Goal: Task Accomplishment & Management: Manage account settings

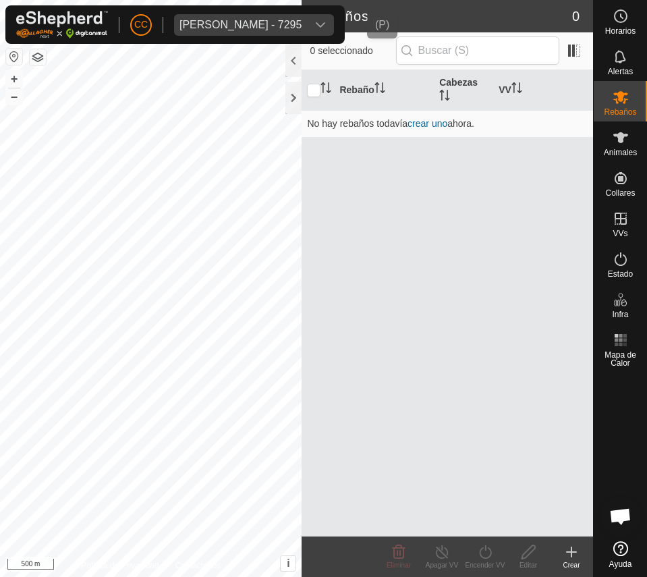
click at [202, 32] on span "[PERSON_NAME] - 7295" at bounding box center [240, 25] width 133 height 22
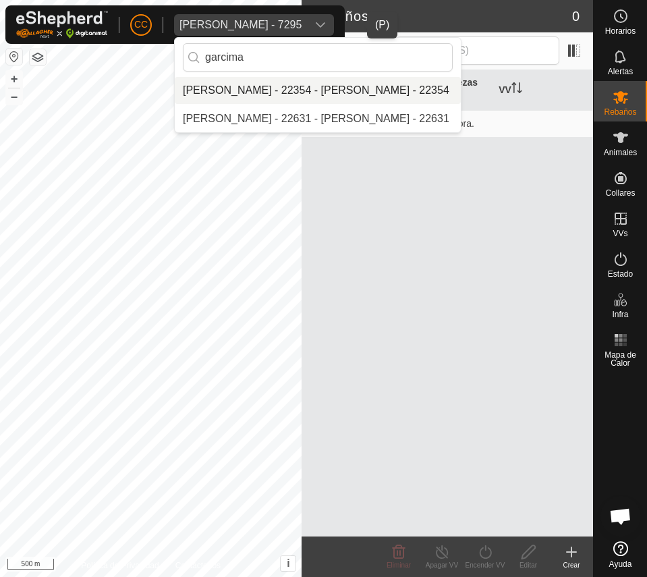
type input "garcima"
click at [391, 82] on li "[PERSON_NAME] - 22354 - [PERSON_NAME] - 22354" at bounding box center [318, 90] width 286 height 27
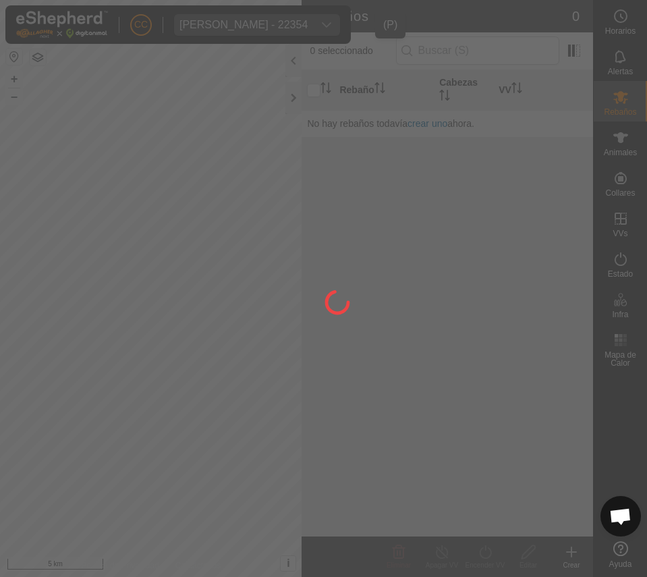
click at [620, 113] on div at bounding box center [323, 288] width 647 height 577
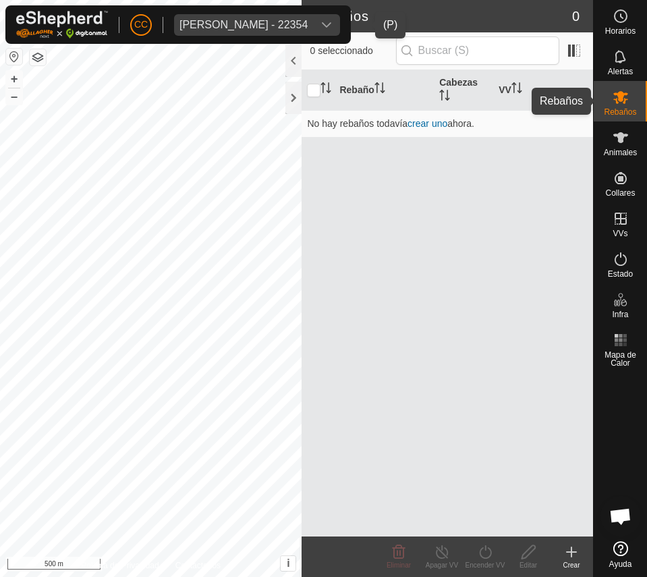
click at [619, 114] on span "Rebaños" at bounding box center [620, 112] width 32 height 8
click at [622, 141] on icon at bounding box center [621, 137] width 15 height 11
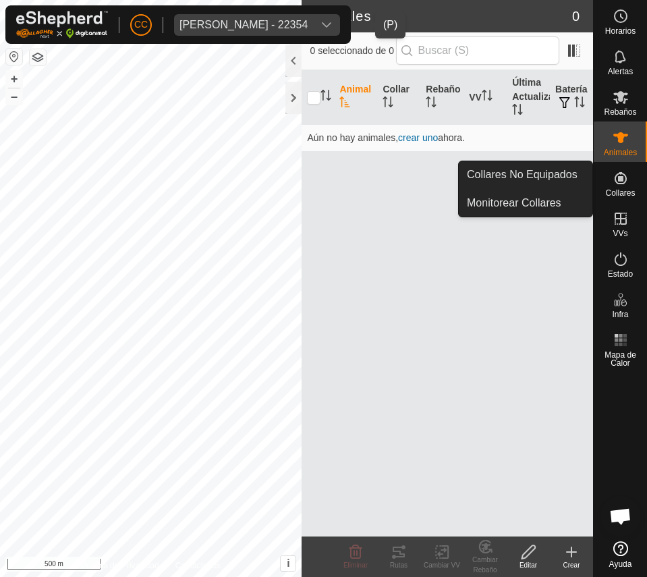
click at [624, 189] on span "Collares" at bounding box center [621, 193] width 30 height 8
click at [560, 171] on link "Collares No Equipados" at bounding box center [526, 174] width 134 height 27
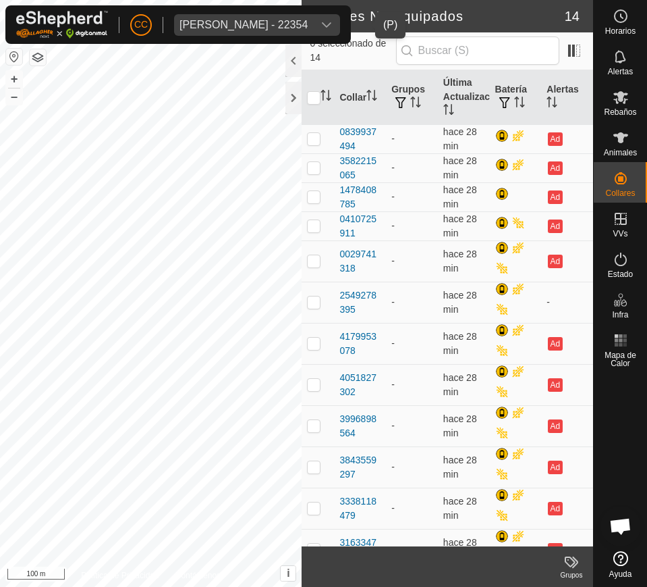
click at [203, 24] on div "[PERSON_NAME] - 22354" at bounding box center [244, 25] width 128 height 11
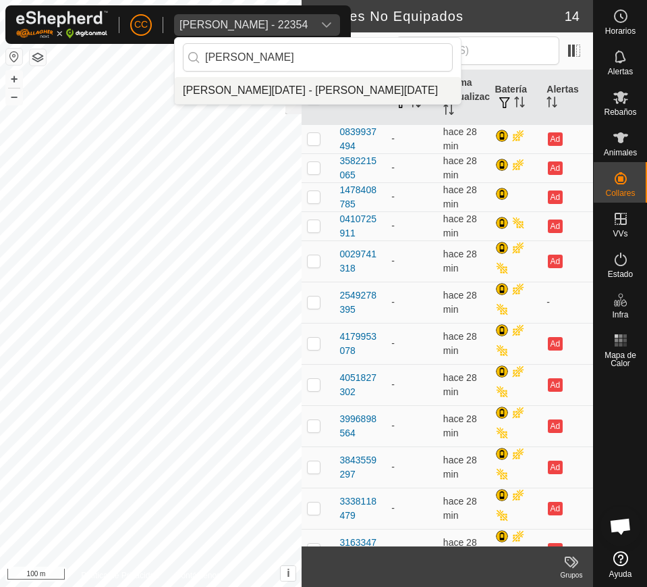
type input "[PERSON_NAME]"
click at [293, 92] on li "[PERSON_NAME][DATE] - [PERSON_NAME][DATE]" at bounding box center [318, 90] width 286 height 27
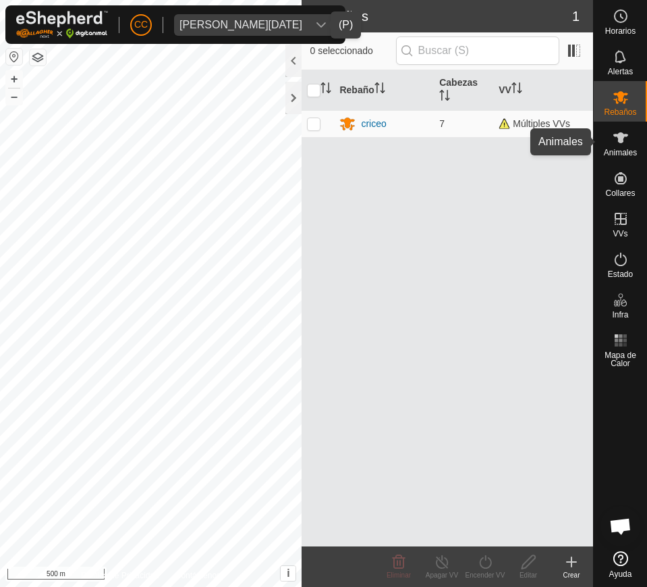
click at [623, 144] on icon at bounding box center [621, 138] width 16 height 16
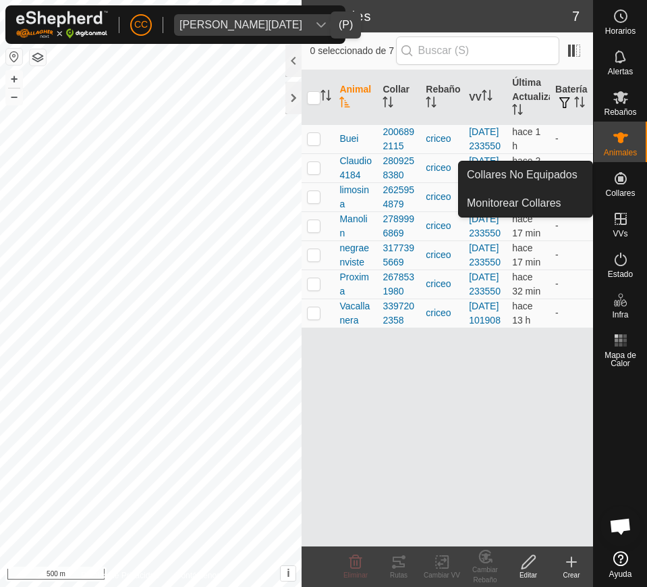
click at [626, 192] on span "Collares" at bounding box center [621, 193] width 30 height 8
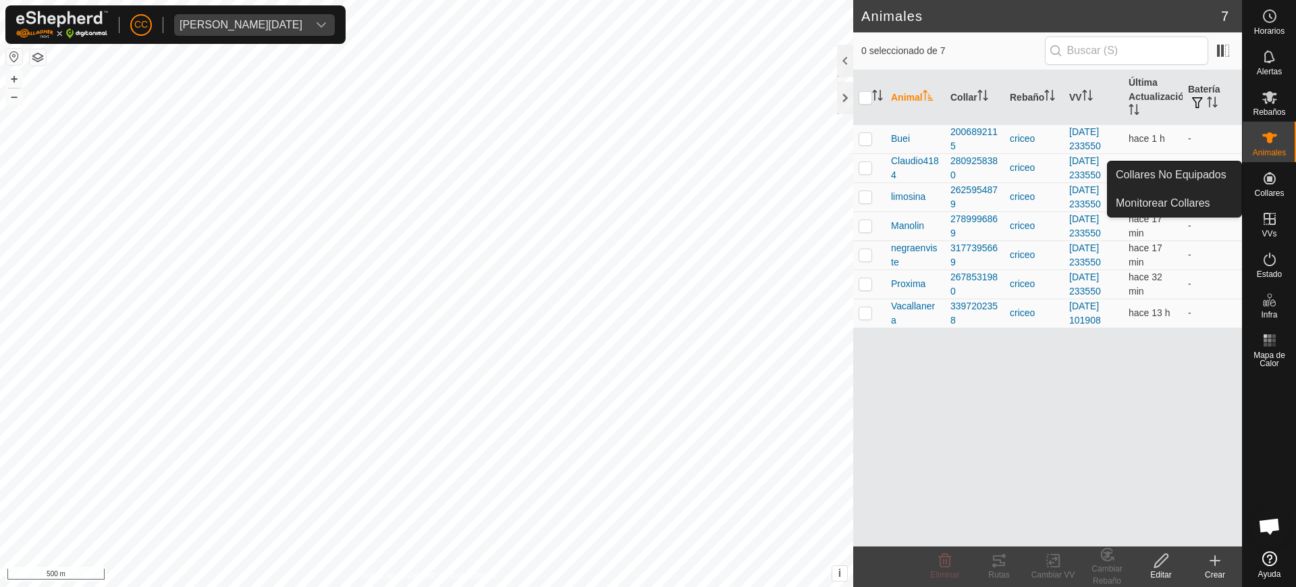
click at [647, 189] on span "Collares" at bounding box center [1269, 193] width 30 height 8
click at [647, 181] on link "Collares No Equipados" at bounding box center [1175, 174] width 134 height 27
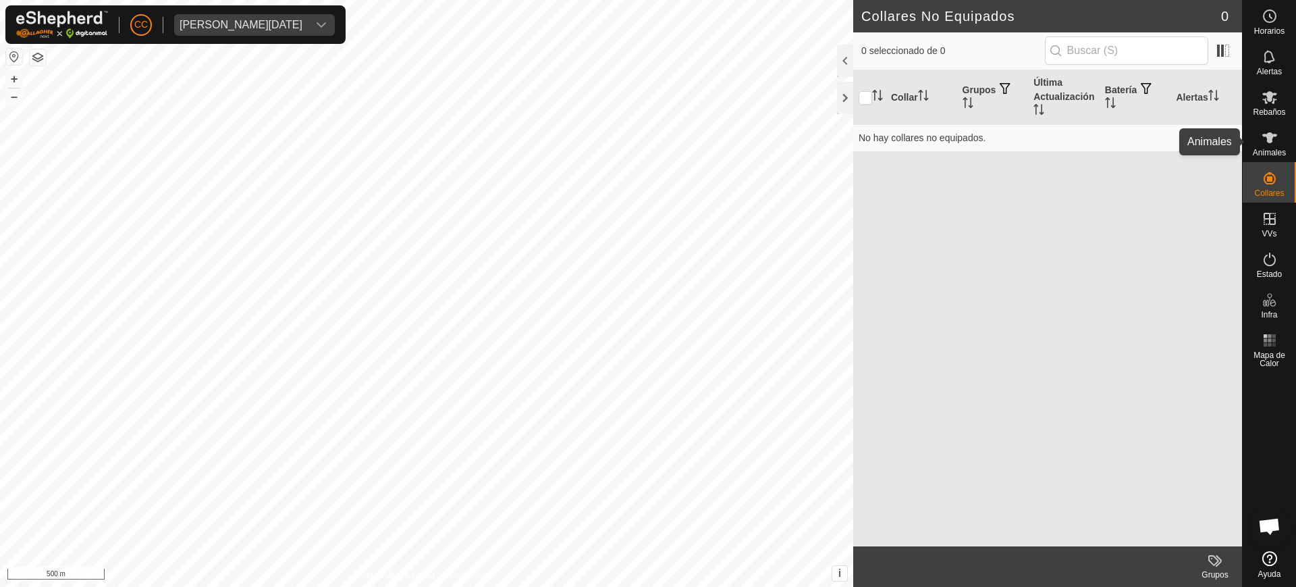
drag, startPoint x: 1285, startPoint y: 151, endPoint x: 1269, endPoint y: 153, distance: 15.8
click at [647, 151] on span "Animales" at bounding box center [1269, 153] width 33 height 8
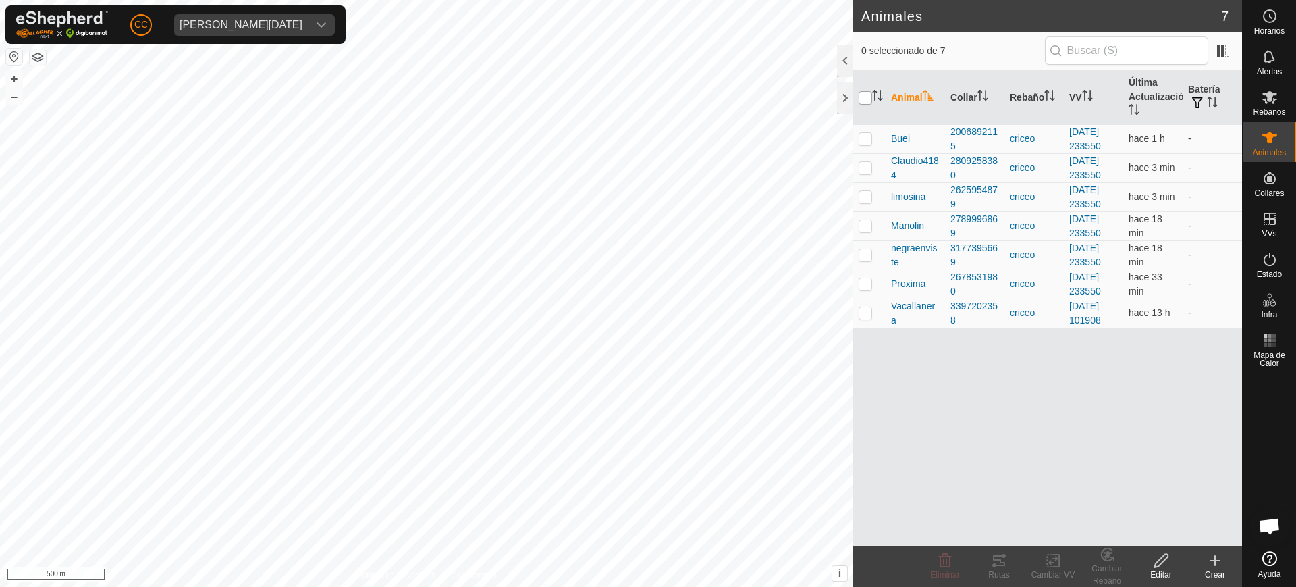
click at [647, 97] on input "checkbox" at bounding box center [866, 98] width 14 height 14
checkbox input "true"
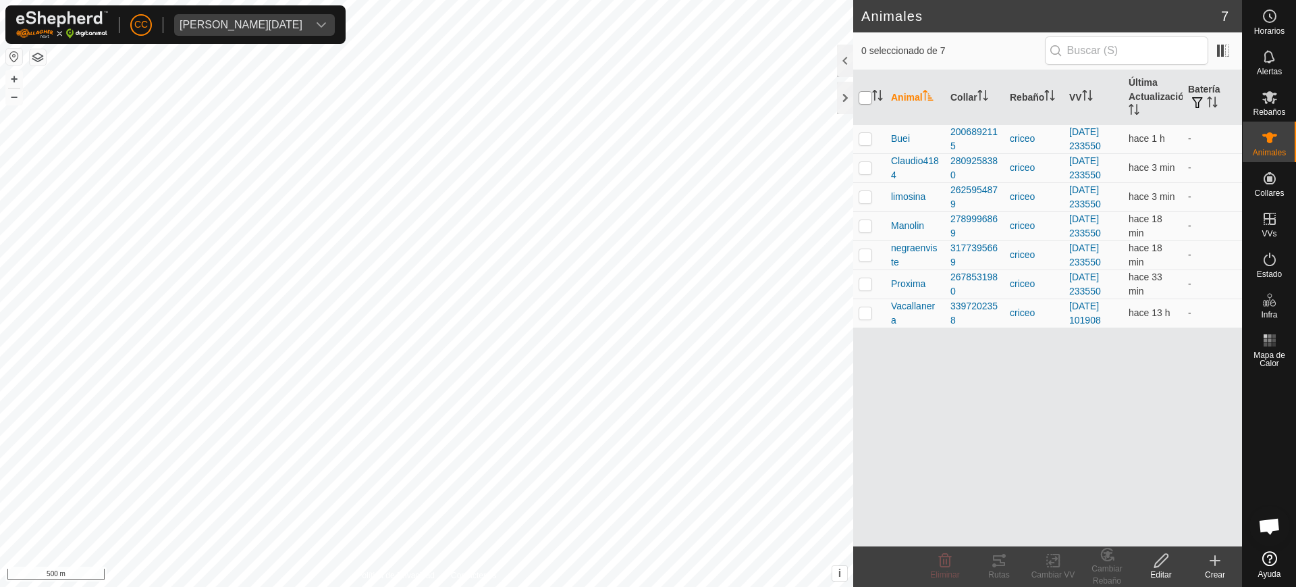
checkbox input "true"
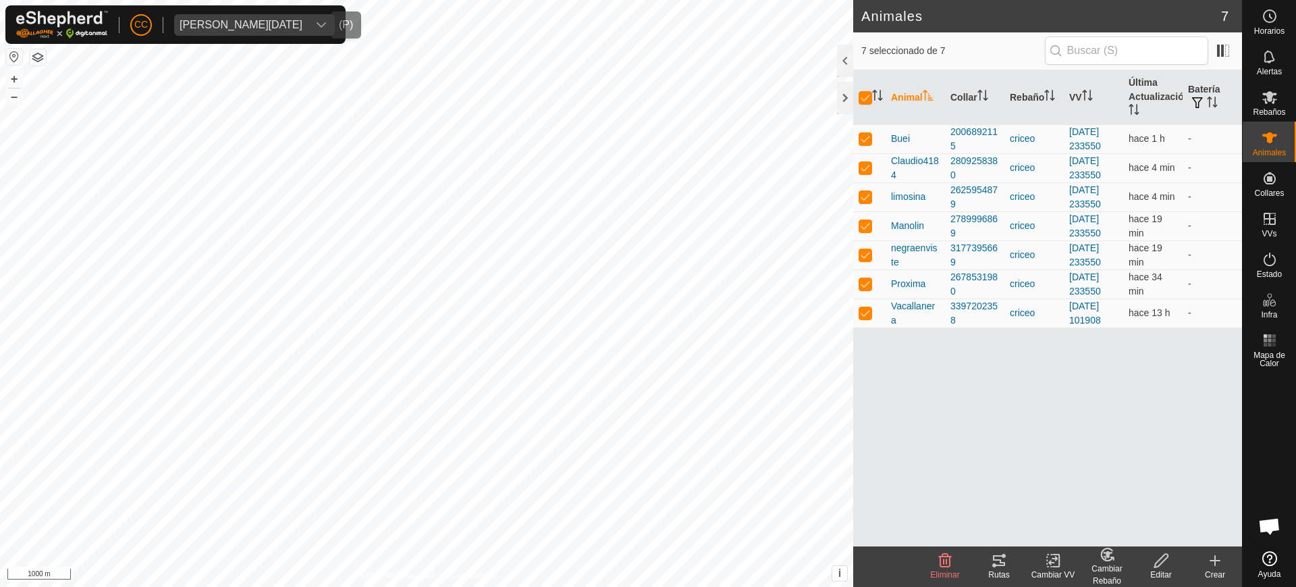
click at [277, 28] on div "[PERSON_NAME][DATE]" at bounding box center [241, 25] width 123 height 11
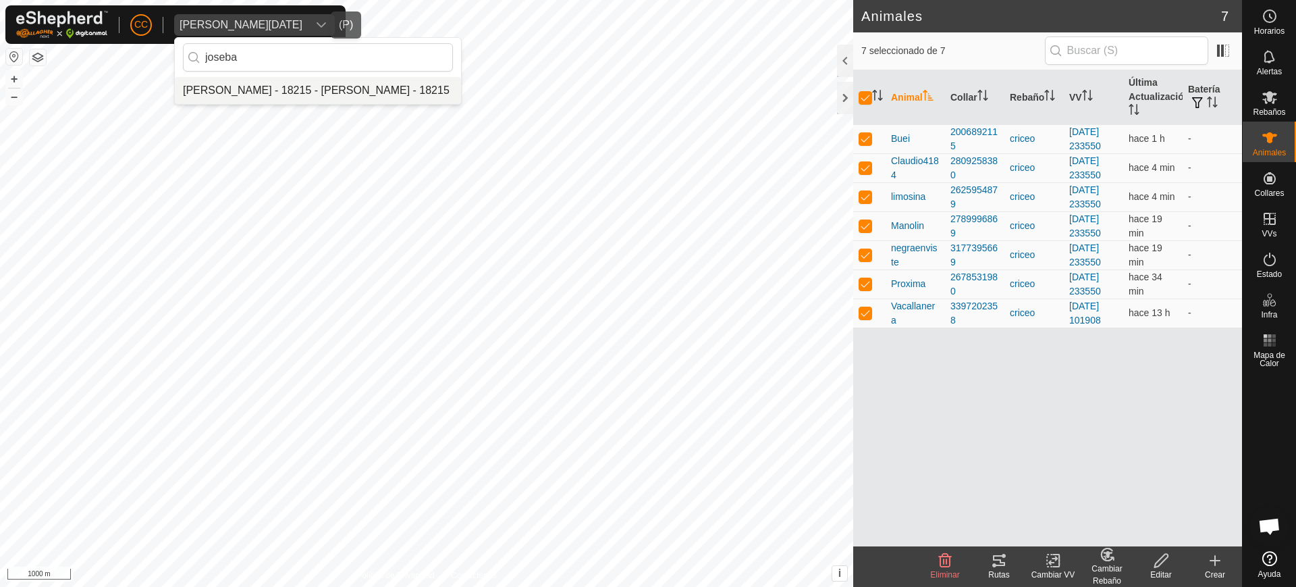
type input "joseba"
click at [317, 92] on li "[PERSON_NAME] - 18215 - [PERSON_NAME] - 18215" at bounding box center [318, 90] width 286 height 27
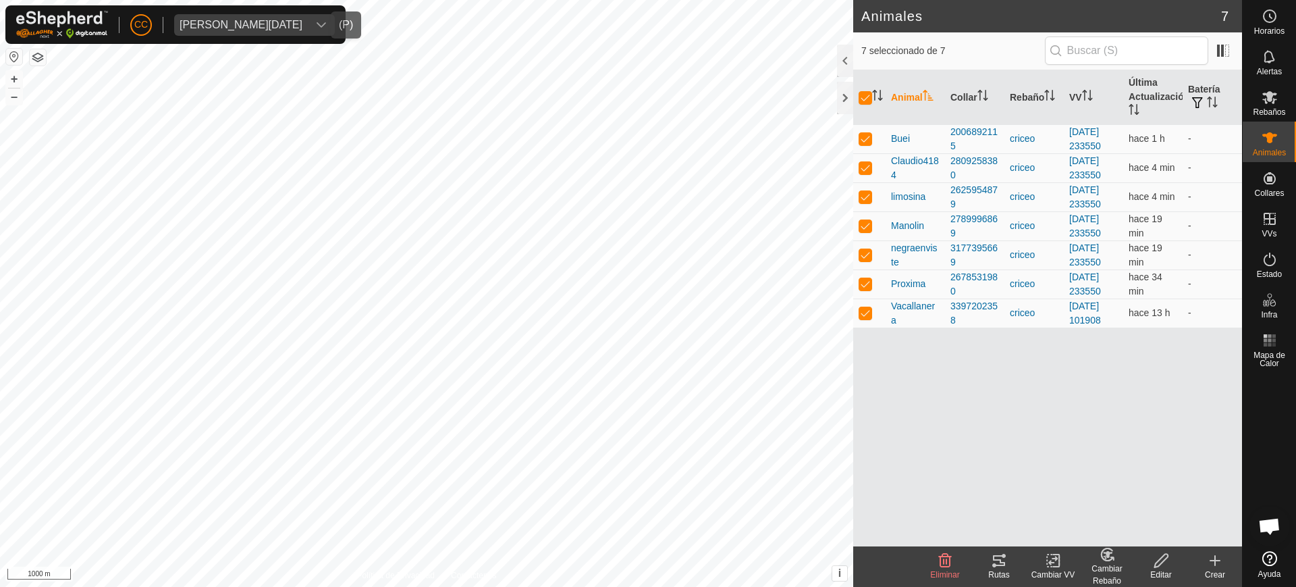
checkbox input "false"
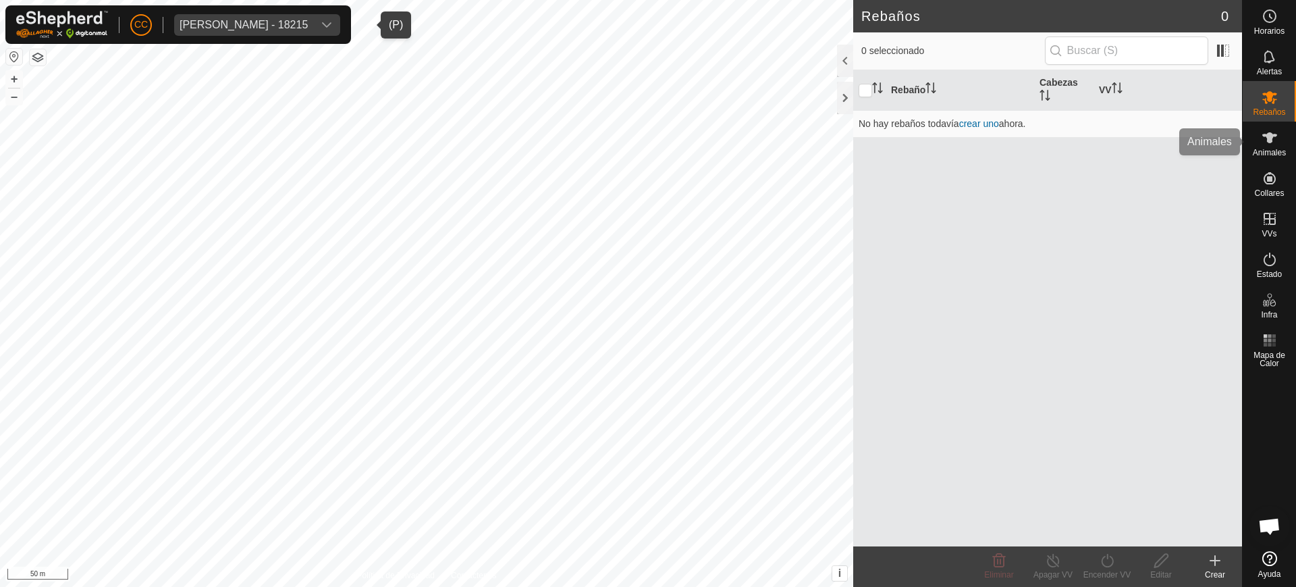
drag, startPoint x: 1272, startPoint y: 142, endPoint x: 1269, endPoint y: 159, distance: 16.4
click at [647, 142] on icon at bounding box center [1270, 138] width 16 height 16
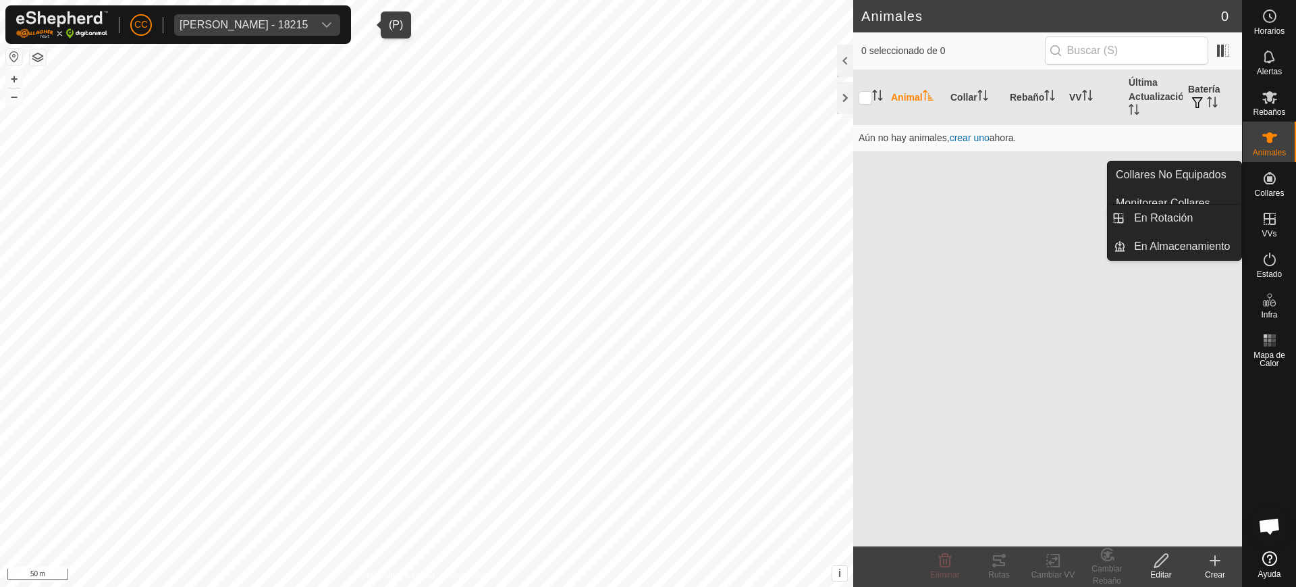
click at [647, 192] on span "Collares" at bounding box center [1269, 193] width 30 height 8
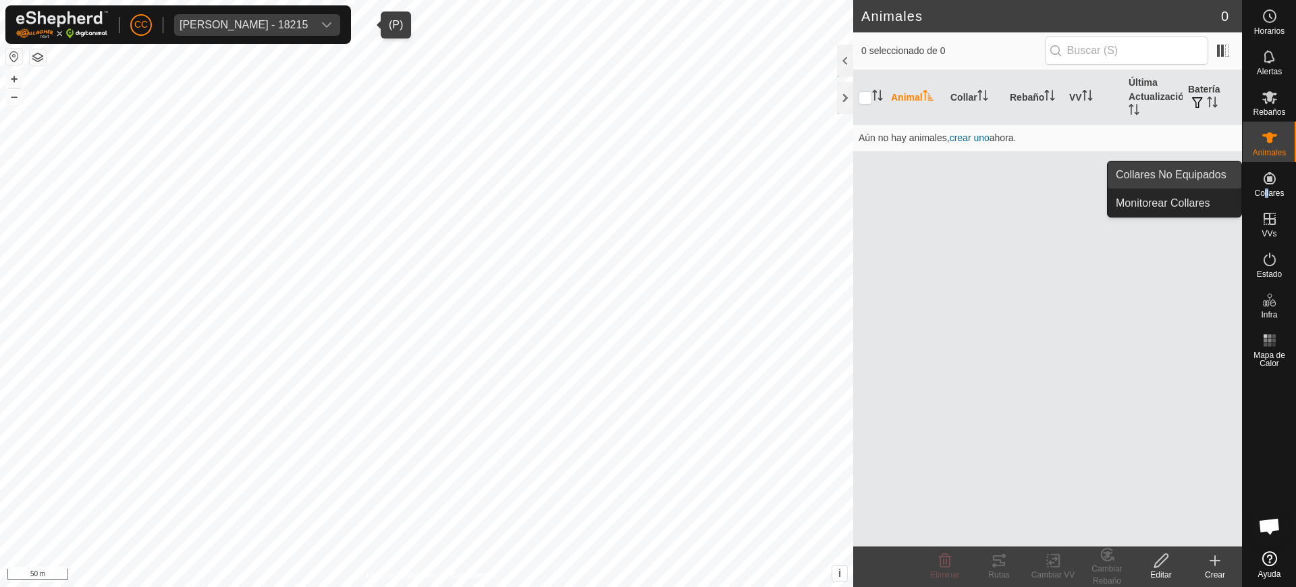
click at [647, 173] on link "Collares No Equipados" at bounding box center [1175, 174] width 134 height 27
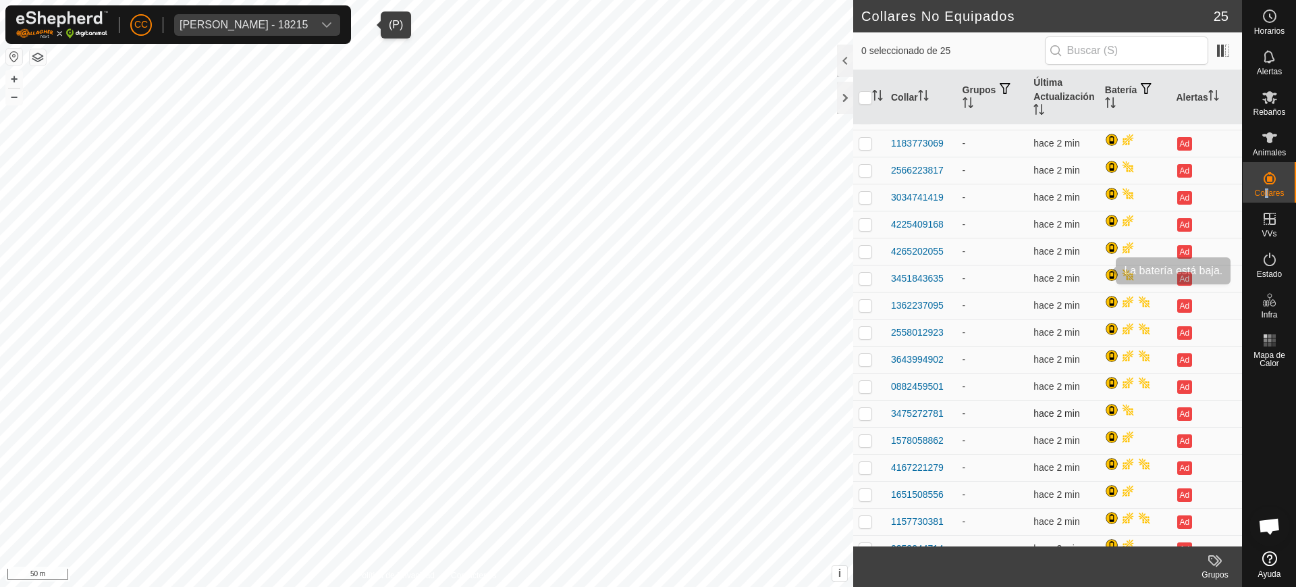
scroll to position [254, 0]
